Goal: Transaction & Acquisition: Download file/media

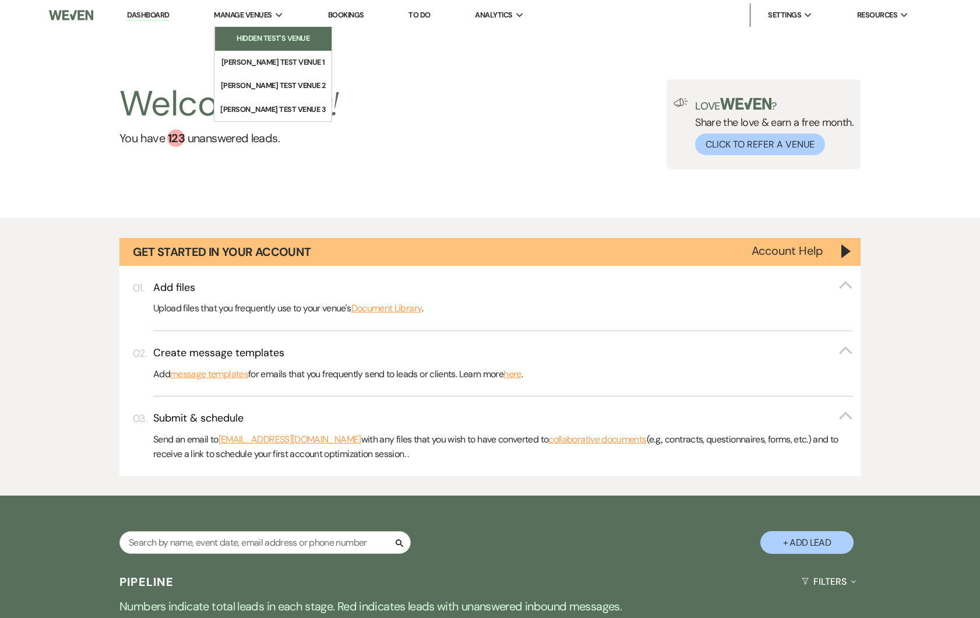
click at [263, 28] on link "Hidden Test's Venue" at bounding box center [273, 38] width 117 height 23
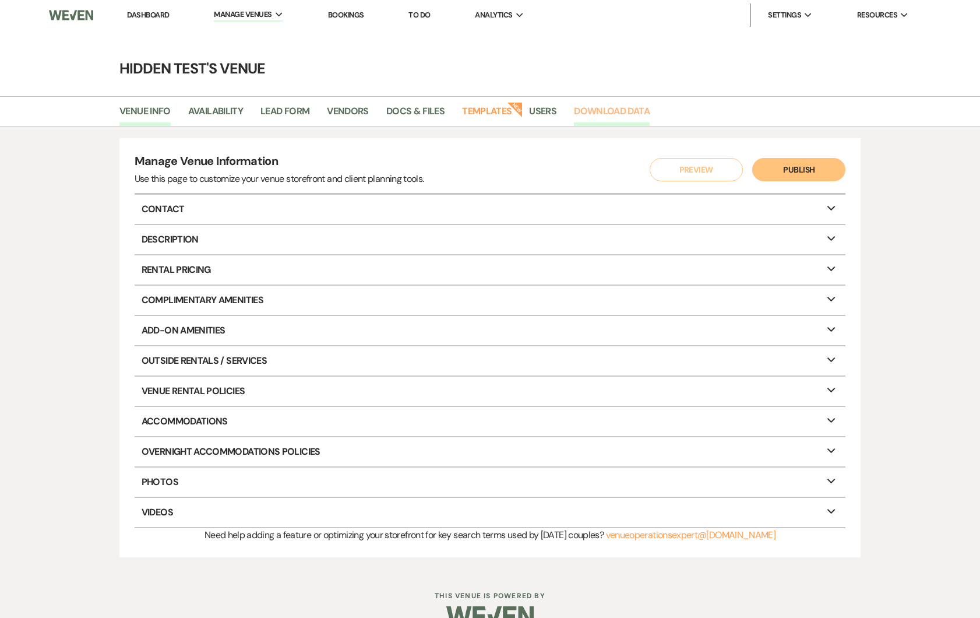
click at [604, 110] on link "Download Data" at bounding box center [612, 115] width 76 height 22
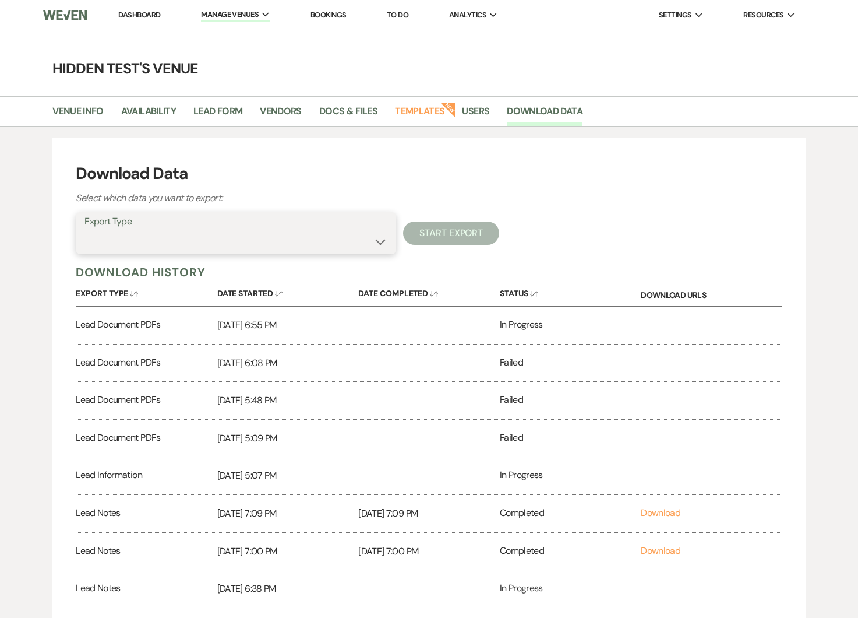
click at [302, 252] on select "Availability Calendar Information Category Templates Contacts Information Event…" at bounding box center [236, 241] width 303 height 23
select select "leadFilesZip"
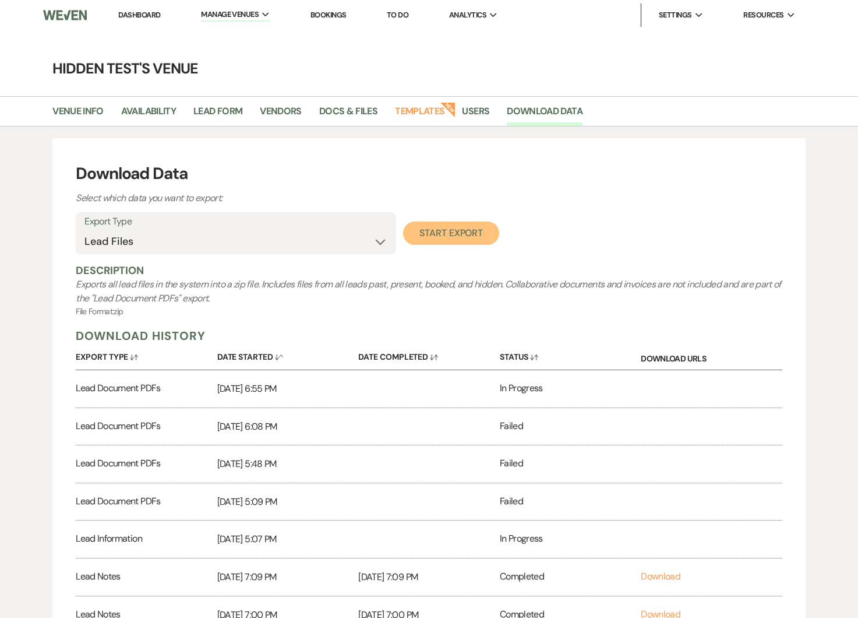
click at [481, 244] on button "Start Export" at bounding box center [451, 232] width 96 height 23
select select
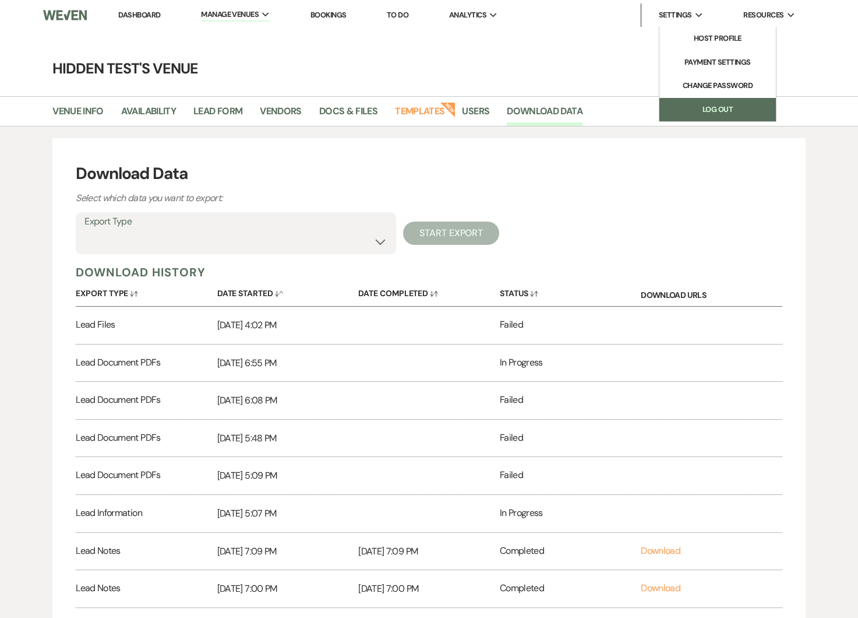
click at [716, 102] on link "Log Out" at bounding box center [718, 109] width 117 height 23
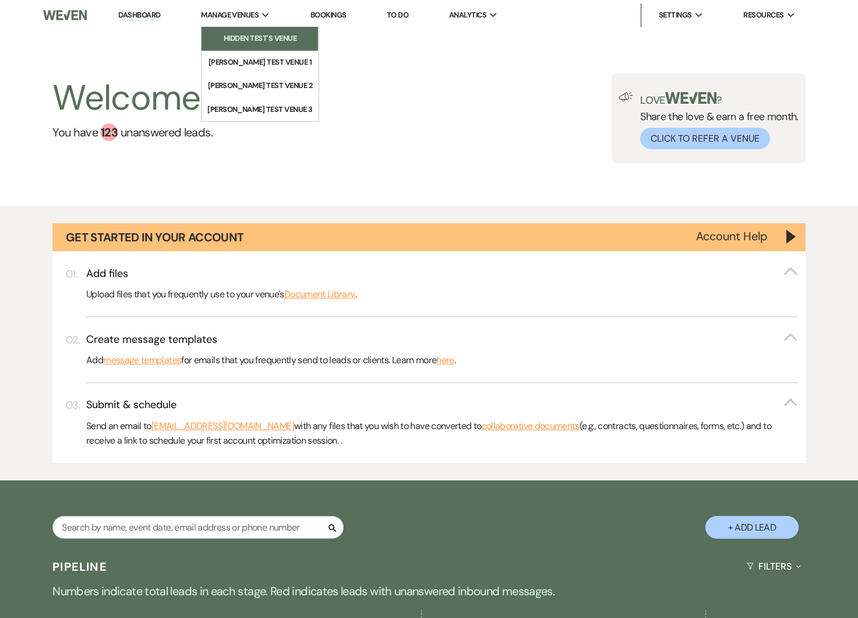
click at [257, 29] on link "Hidden Test's Venue" at bounding box center [260, 38] width 117 height 23
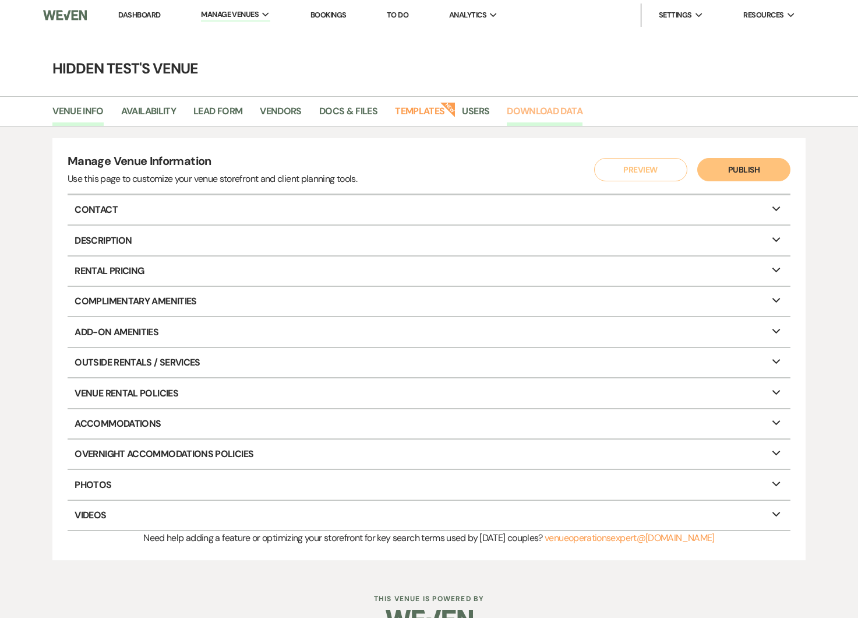
click at [544, 111] on link "Download Data" at bounding box center [545, 115] width 76 height 22
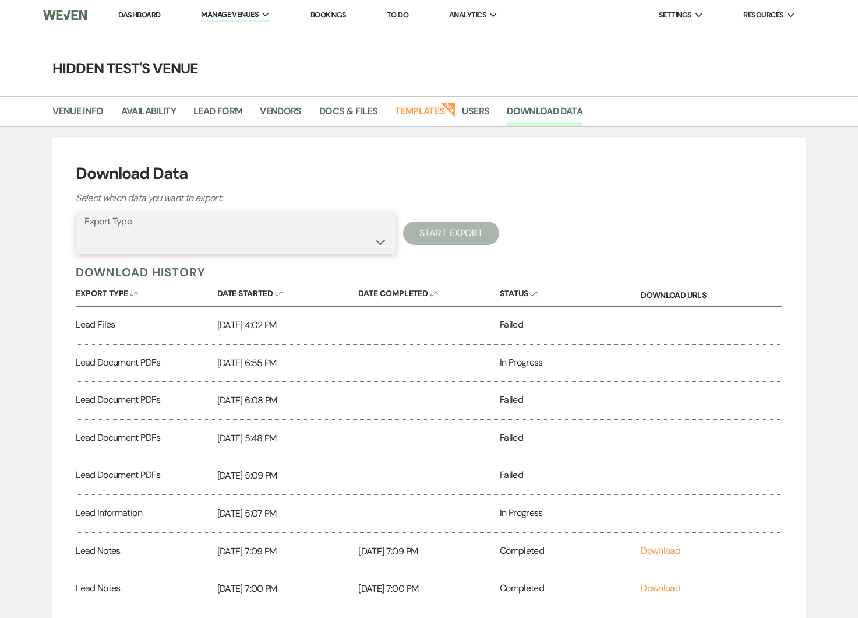
click at [234, 248] on select "Availability Calendar Information Category Templates Contacts Information Event…" at bounding box center [236, 241] width 303 height 23
select select "leadFilesZip"
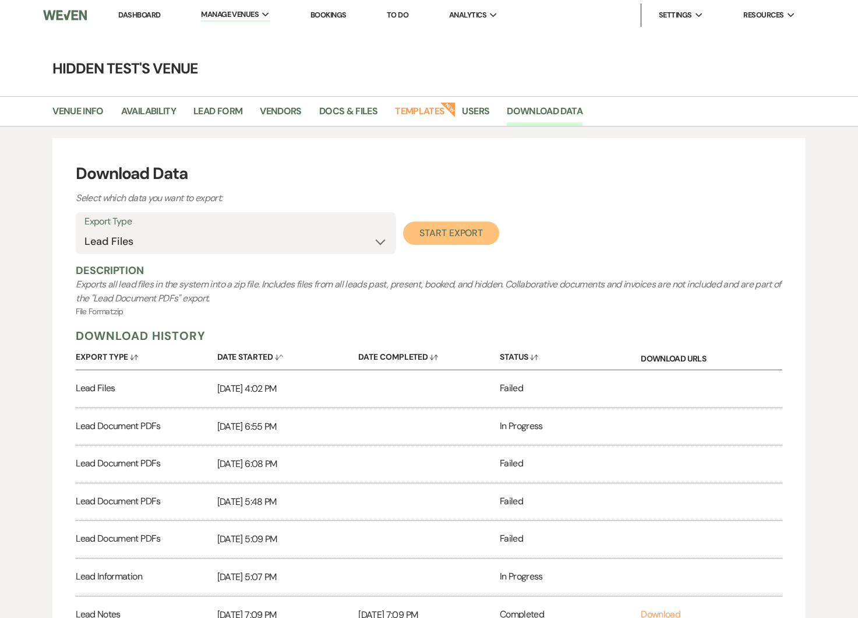
click at [453, 231] on button "Start Export" at bounding box center [451, 232] width 96 height 23
select select
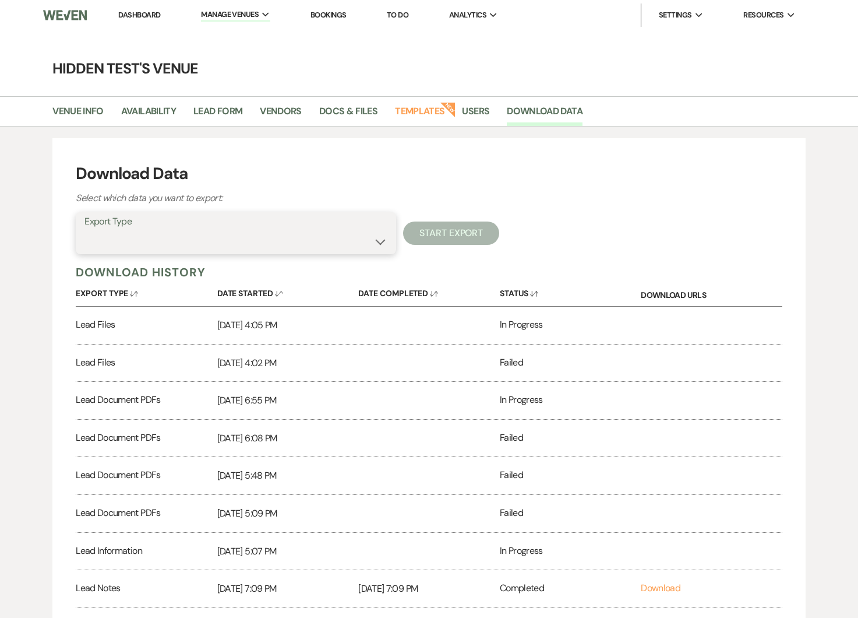
click at [352, 244] on select "Availability Calendar Information Category Templates Contacts Information Event…" at bounding box center [236, 241] width 303 height 23
click at [304, 235] on select "Availability Calendar Information Category Templates Contacts Information Event…" at bounding box center [236, 241] width 303 height 23
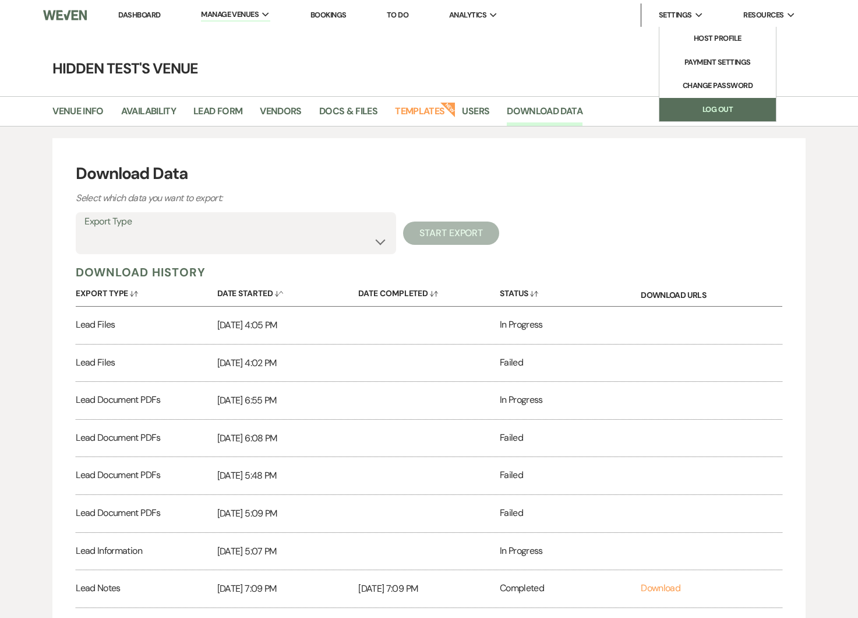
click at [708, 112] on link "Log Out" at bounding box center [718, 109] width 117 height 23
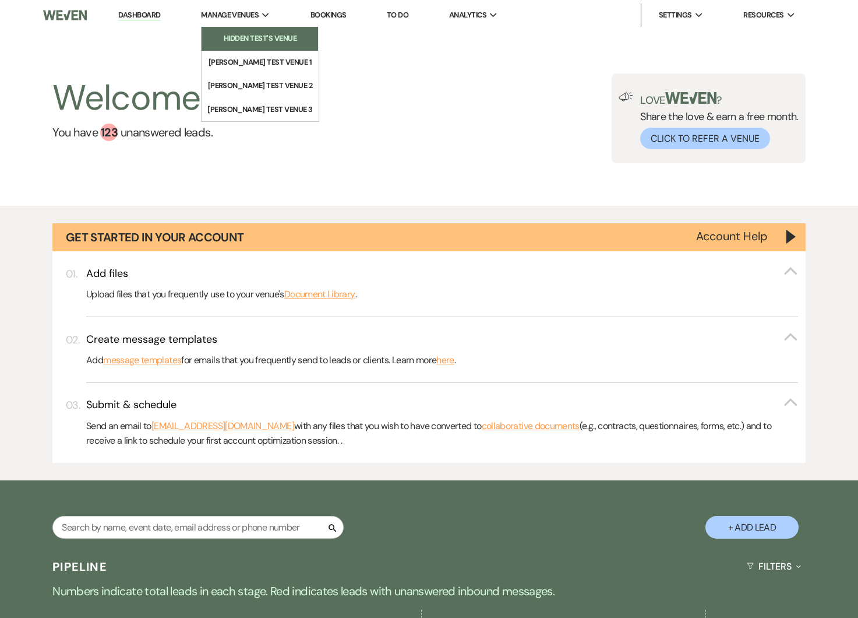
click at [247, 36] on li "Hidden Test's Venue" at bounding box center [259, 39] width 105 height 12
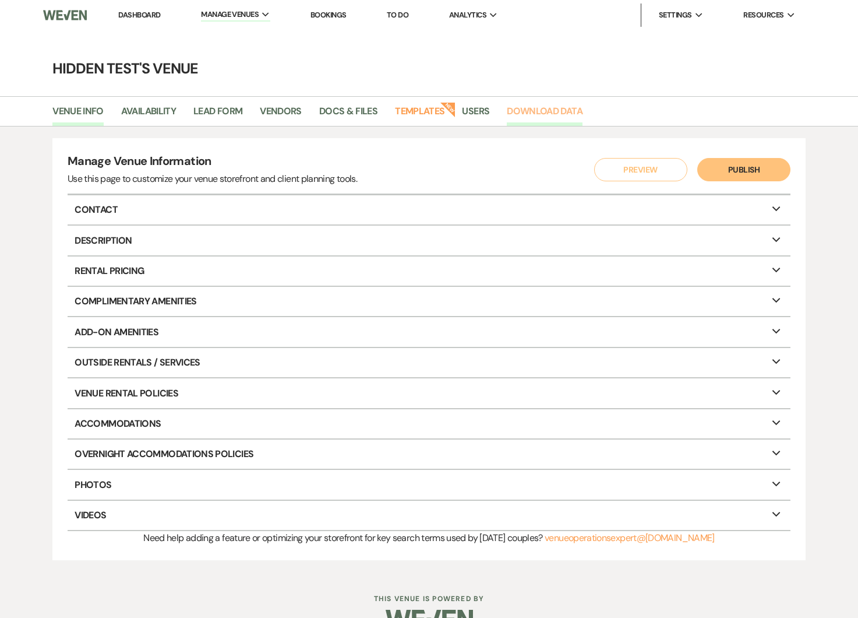
drag, startPoint x: 526, startPoint y: 116, endPoint x: 527, endPoint y: 122, distance: 6.6
click at [526, 116] on link "Download Data" at bounding box center [545, 115] width 76 height 22
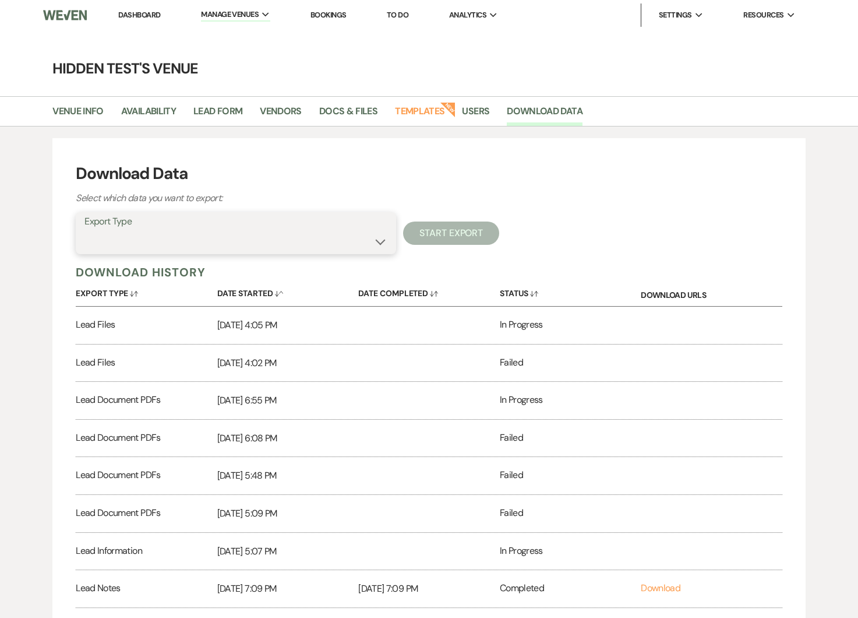
click at [238, 248] on select "Availability Calendar Information Category Templates Contacts Information Event…" at bounding box center [236, 241] width 303 height 23
select select "leadFilesZip"
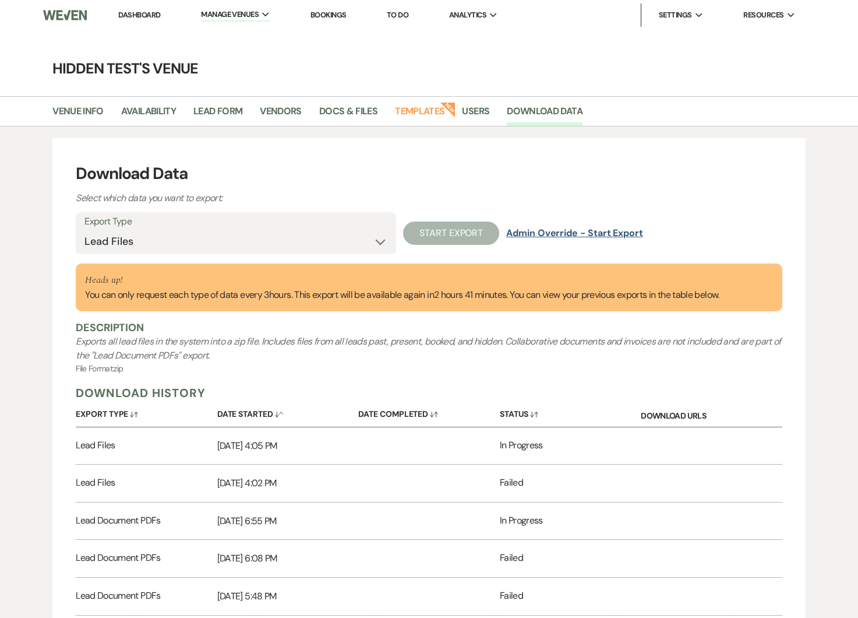
click at [578, 235] on button "Admin Override - Start Export" at bounding box center [574, 232] width 137 height 9
select select
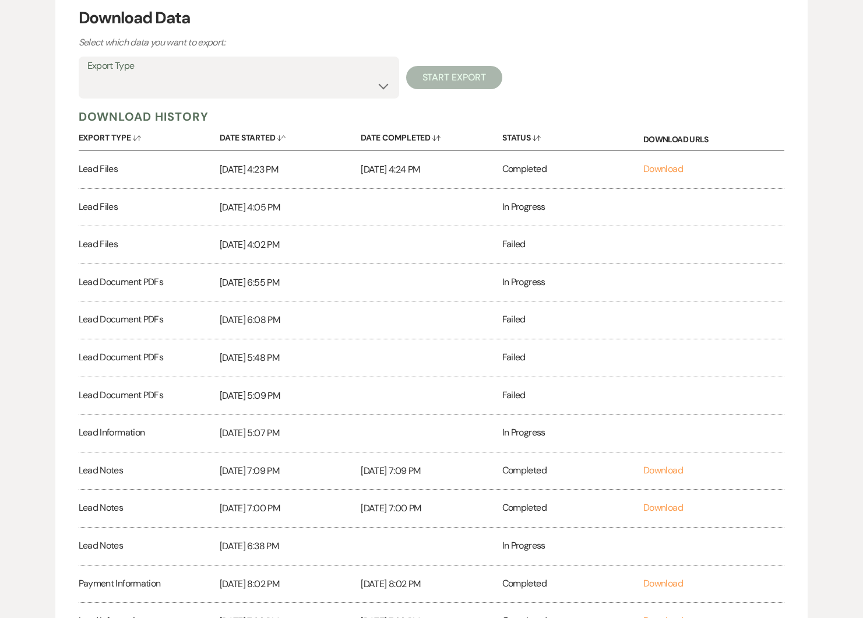
scroll to position [155, 0]
click at [660, 169] on link "Download" at bounding box center [663, 169] width 40 height 12
